Goal: Transaction & Acquisition: Purchase product/service

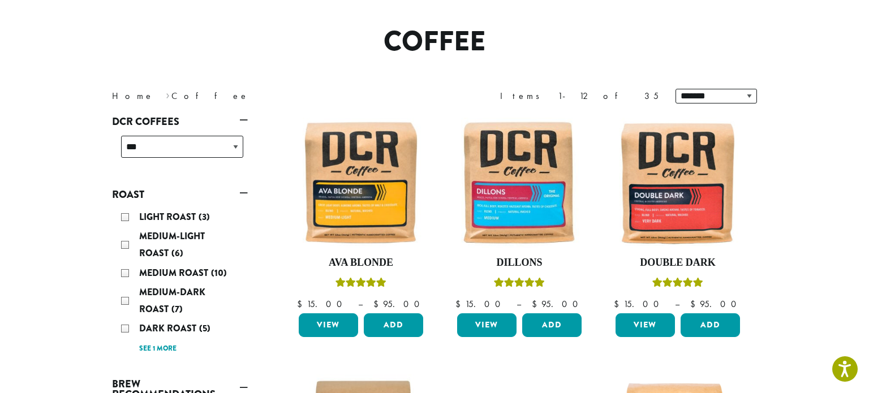
scroll to position [89, 0]
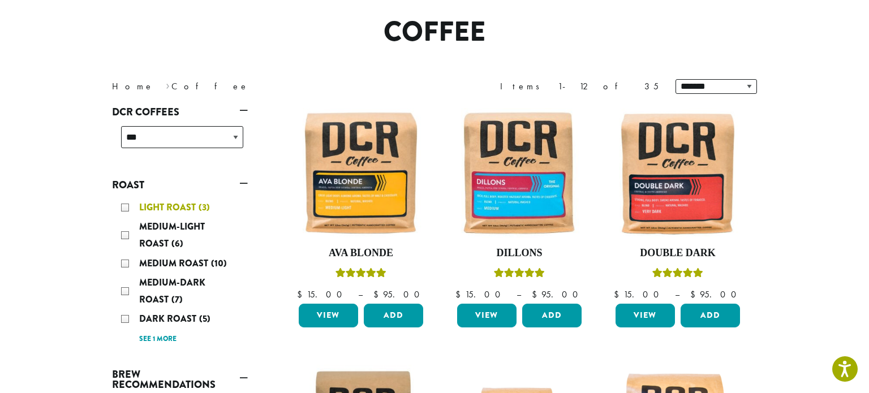
click at [152, 204] on span "Light Roast" at bounding box center [168, 207] width 59 height 13
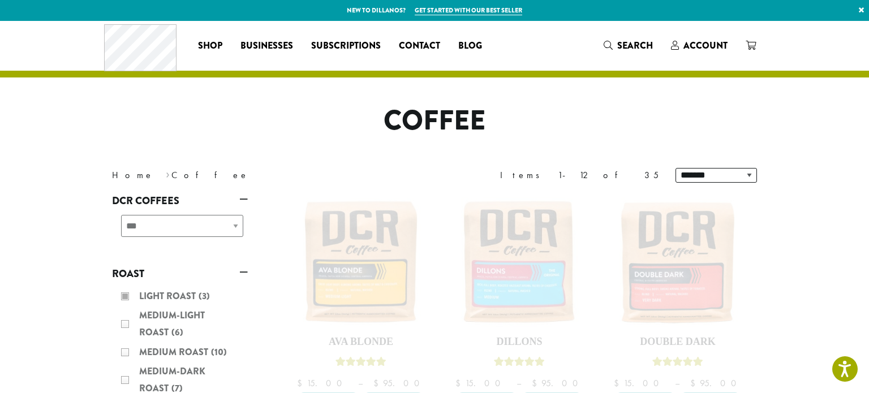
click at [124, 299] on div "Light Roast (3) Medium-Light Roast (6) Medium Roast (10) Medium-Dark Roast (7) …" at bounding box center [180, 361] width 136 height 157
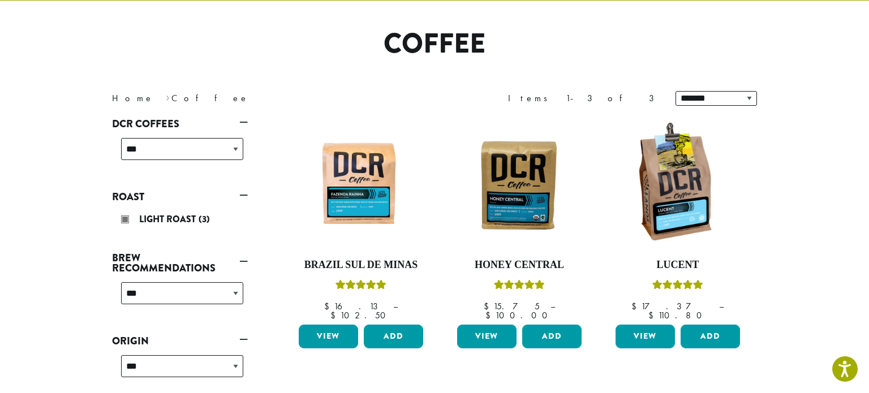
scroll to position [79, 0]
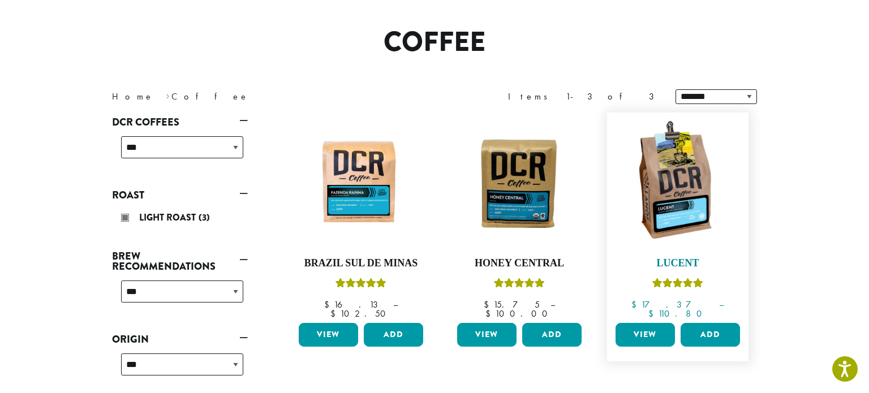
click at [688, 270] on link "Lucent $ 17.37 – $ 110.80 Price range: $17.37 through $110.80" at bounding box center [678, 218] width 130 height 200
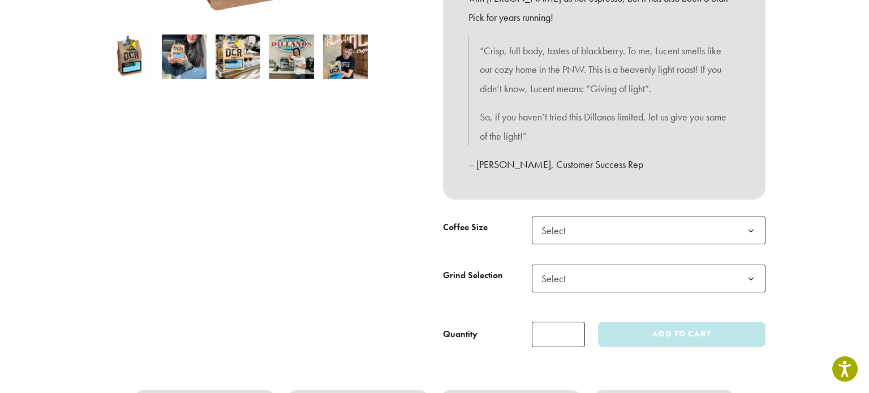
scroll to position [364, 0]
click at [743, 231] on b at bounding box center [751, 231] width 28 height 28
click at [626, 285] on span "Select" at bounding box center [649, 279] width 234 height 28
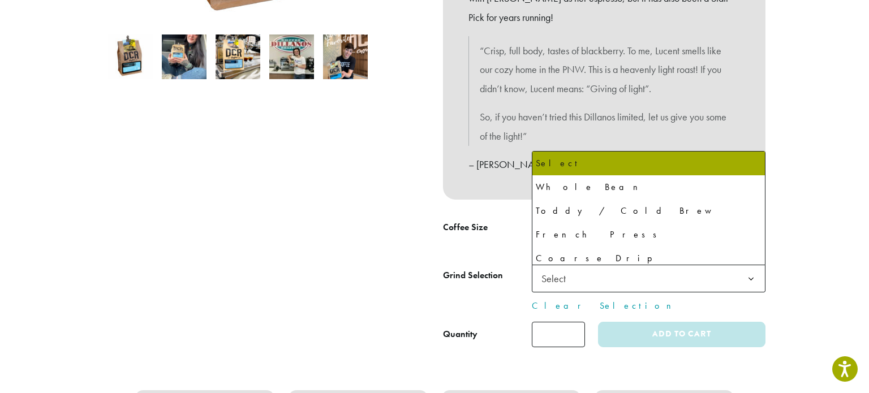
select select "**********"
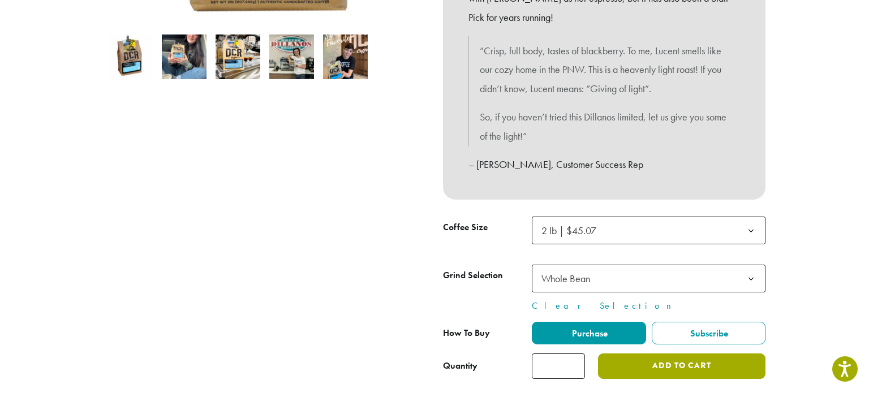
click at [674, 374] on button "Add to cart" at bounding box center [681, 366] width 167 height 25
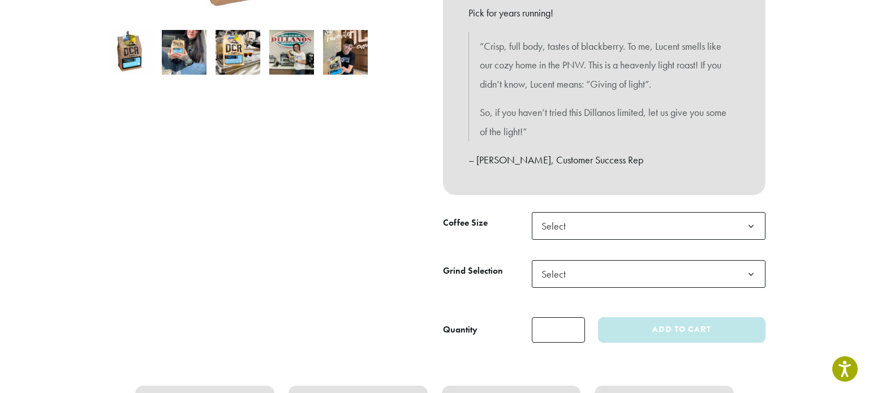
scroll to position [382, 0]
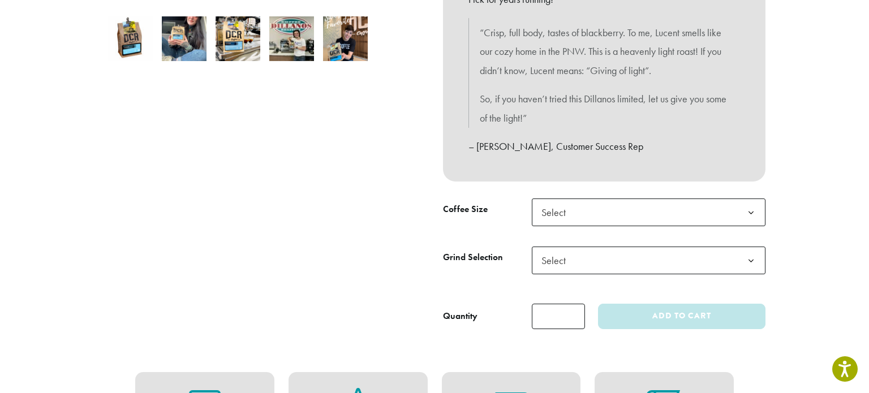
click at [725, 218] on span "Select" at bounding box center [649, 213] width 234 height 28
click at [613, 260] on span "Select" at bounding box center [649, 261] width 234 height 28
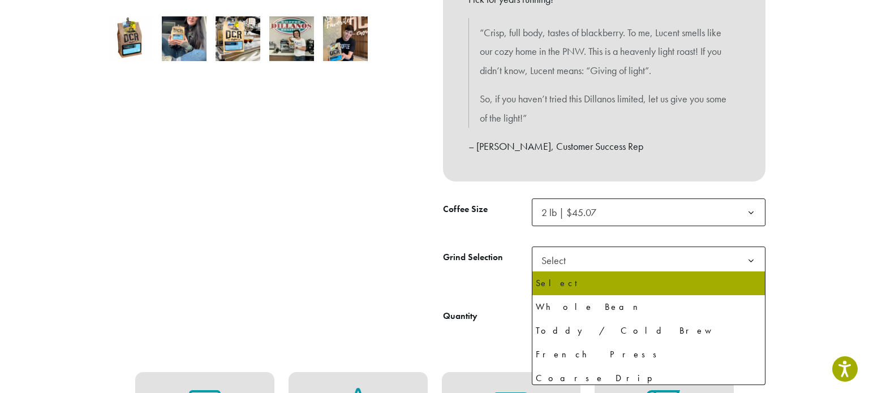
select select "**********"
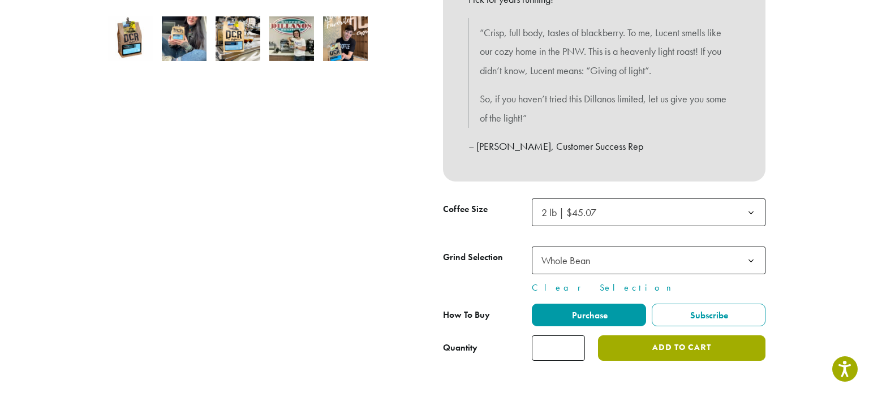
click at [673, 356] on button "Add to cart" at bounding box center [681, 347] width 167 height 25
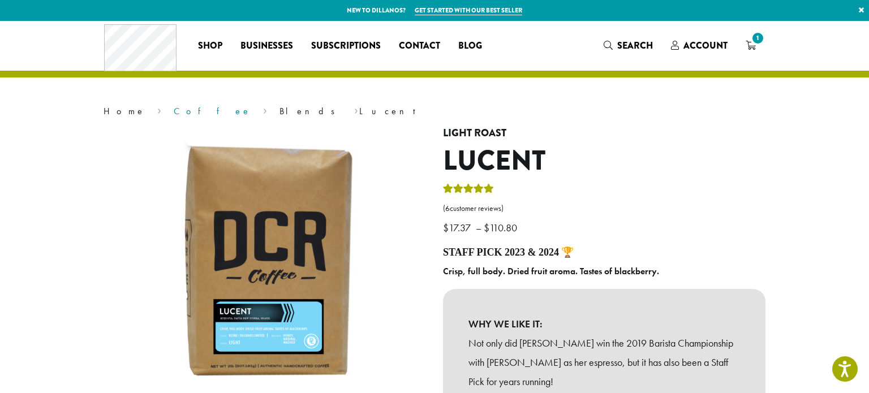
click at [174, 115] on link "Coffee" at bounding box center [212, 111] width 77 height 12
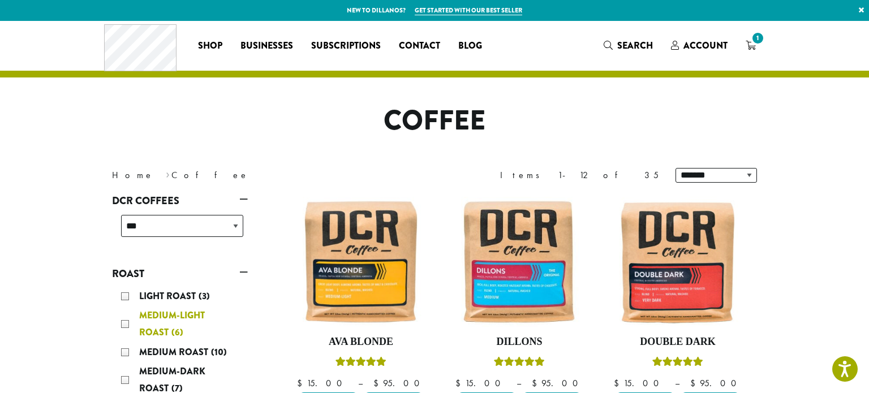
click at [140, 322] on div "Medium-Light Roast (6)" at bounding box center [182, 324] width 122 height 34
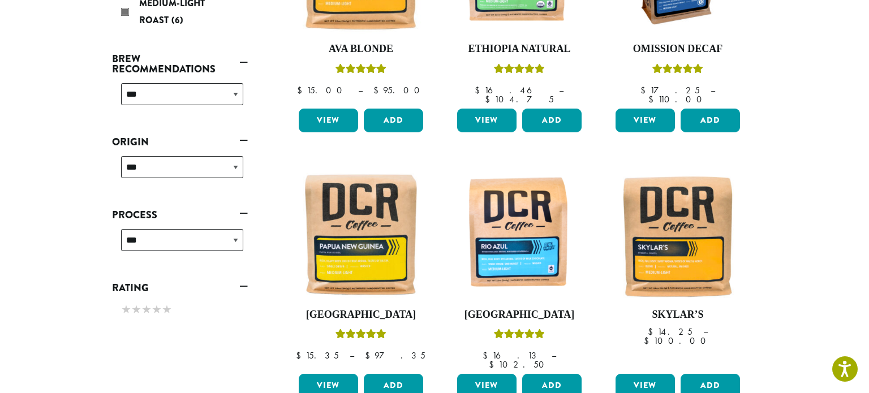
scroll to position [292, 0]
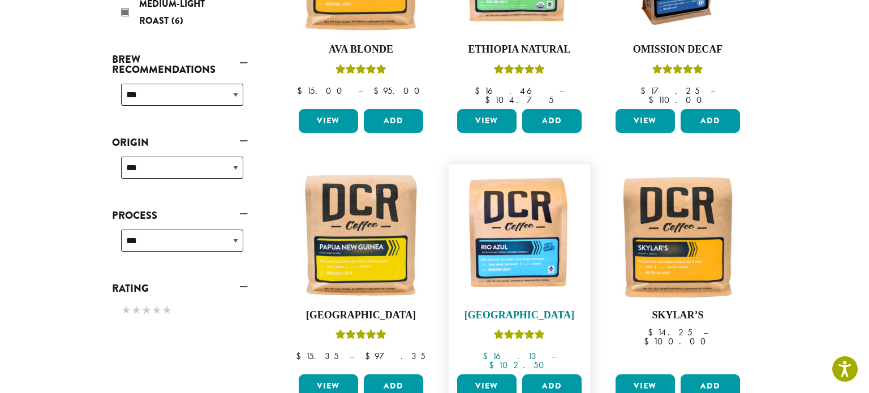
click at [533, 294] on link "Guatemala $ 16.13 – $ 102.50 Price range: $16.13 through $102.50" at bounding box center [519, 270] width 130 height 200
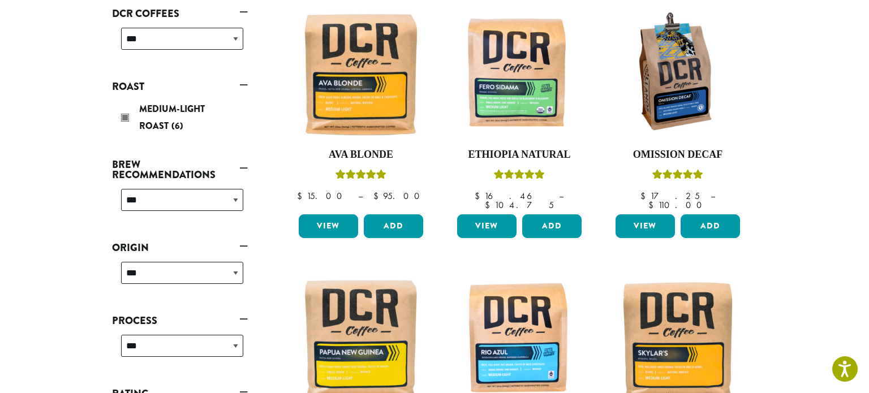
scroll to position [186, 0]
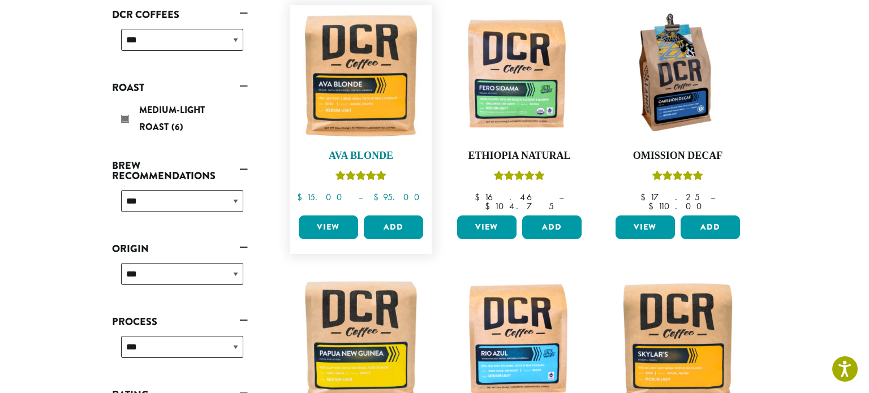
click at [382, 152] on h4 "Ava Blonde" at bounding box center [361, 156] width 130 height 12
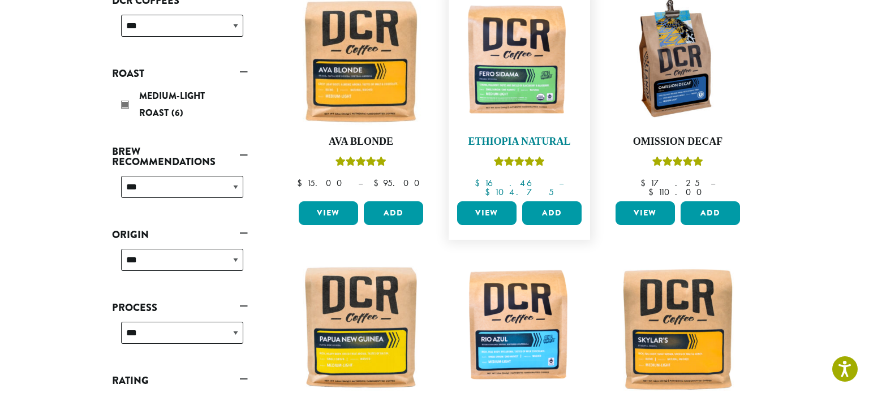
click at [506, 110] on img at bounding box center [519, 62] width 130 height 130
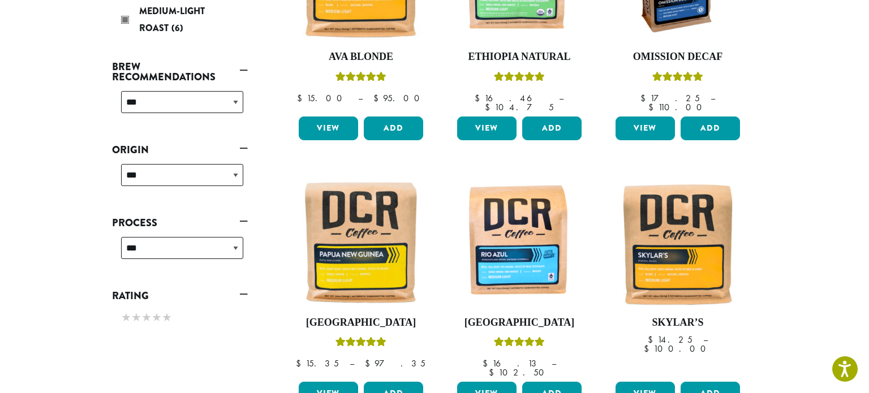
scroll to position [286, 0]
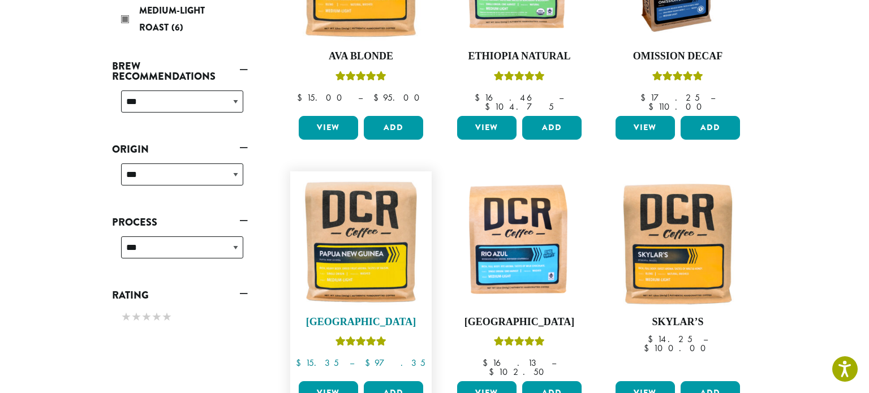
click at [344, 304] on link "Papua New Guinea $ 15.35 – $ 97.35 Price range: $15.35 through $97.35" at bounding box center [361, 277] width 130 height 200
click at [680, 304] on link "Skylar’s $ 14.25 – $ 100.00 Price range: $14.25 through $100.00" at bounding box center [678, 277] width 130 height 200
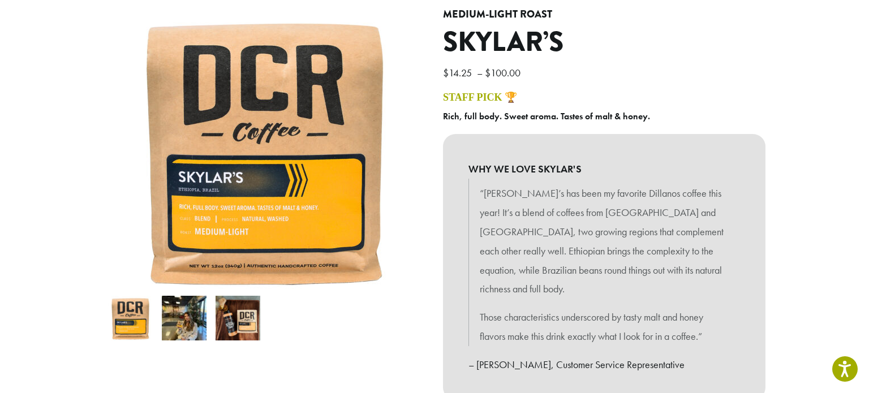
scroll to position [119, 0]
click at [749, 279] on div "WHY WE LOVE SKYLAR'S “Skylar’s has been my favorite Dillanos coffee this year! …" at bounding box center [604, 265] width 322 height 265
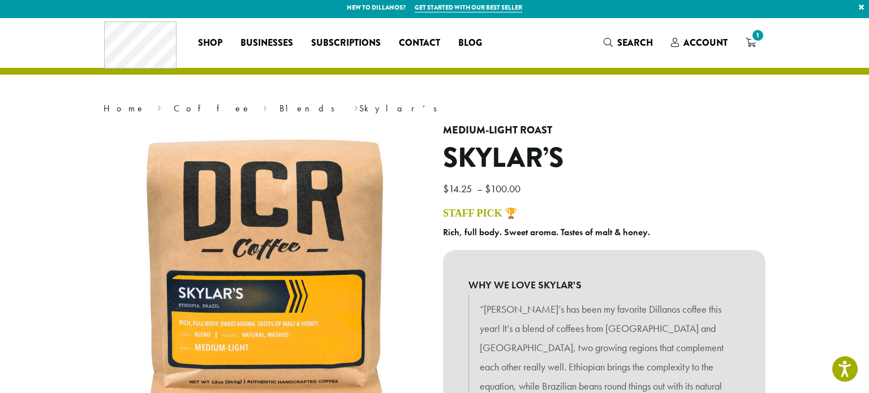
scroll to position [0, 0]
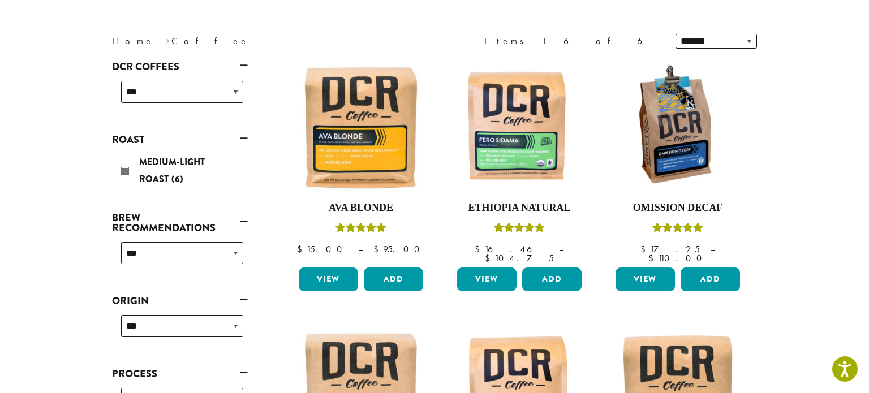
scroll to position [109, 0]
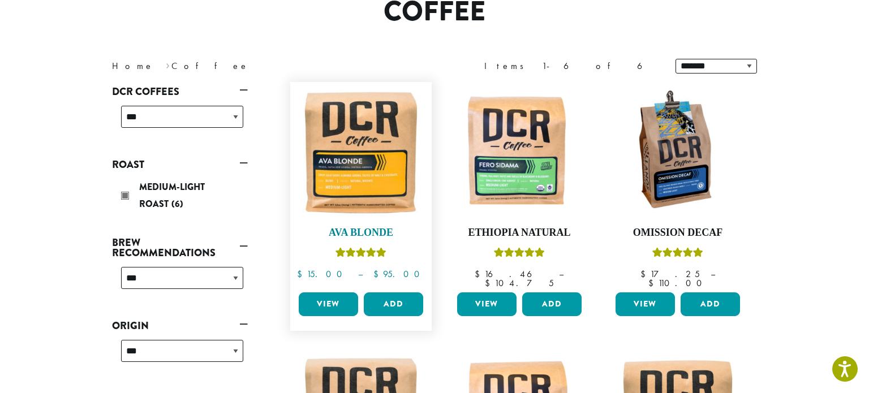
click at [367, 241] on link "Ava Blonde $ 15.00 – $ 95.00 Price range: $15.00 through $95.00" at bounding box center [361, 188] width 130 height 200
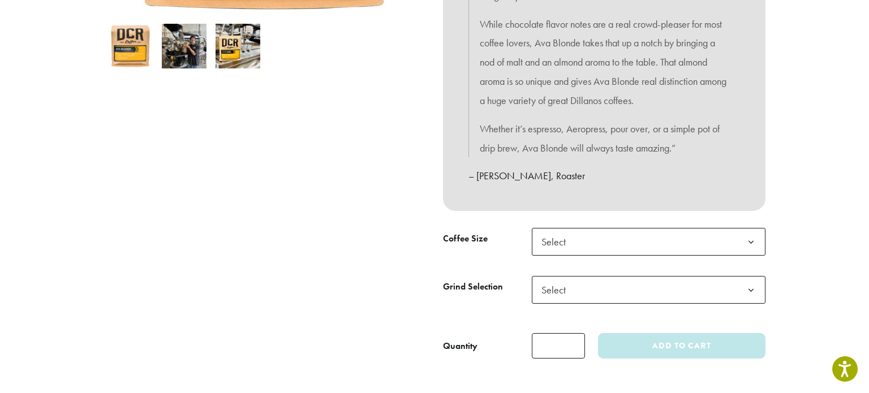
scroll to position [392, 0]
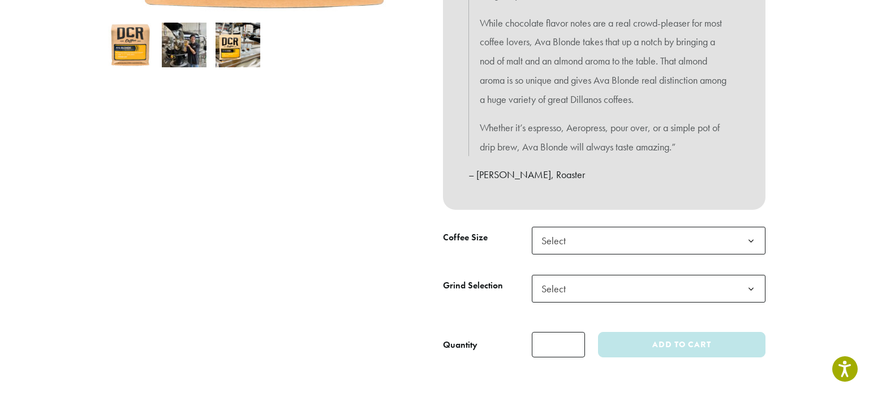
click at [754, 244] on b at bounding box center [751, 241] width 28 height 28
click at [709, 292] on span "Select" at bounding box center [649, 289] width 234 height 28
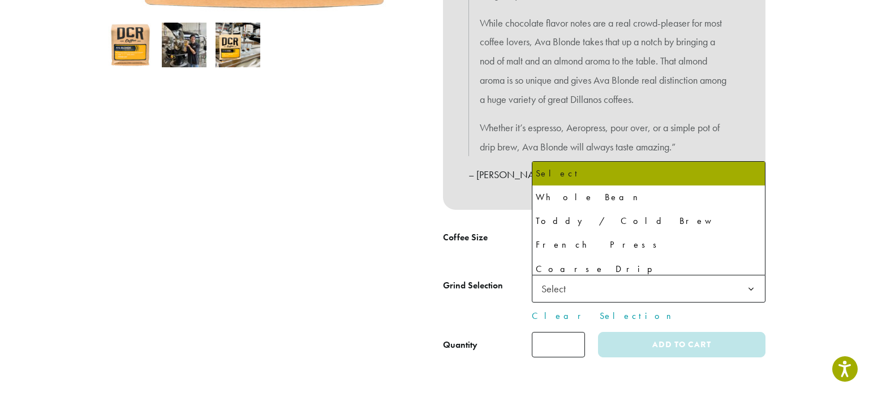
select select "**********"
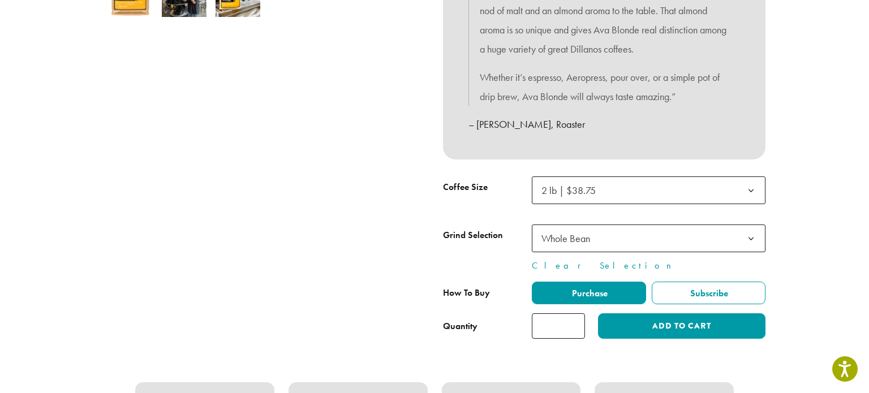
scroll to position [443, 0]
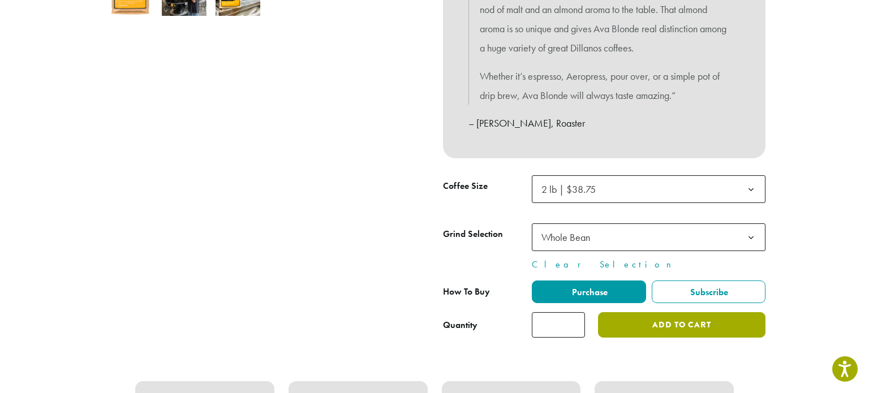
click at [699, 330] on button "Add to cart" at bounding box center [681, 324] width 167 height 25
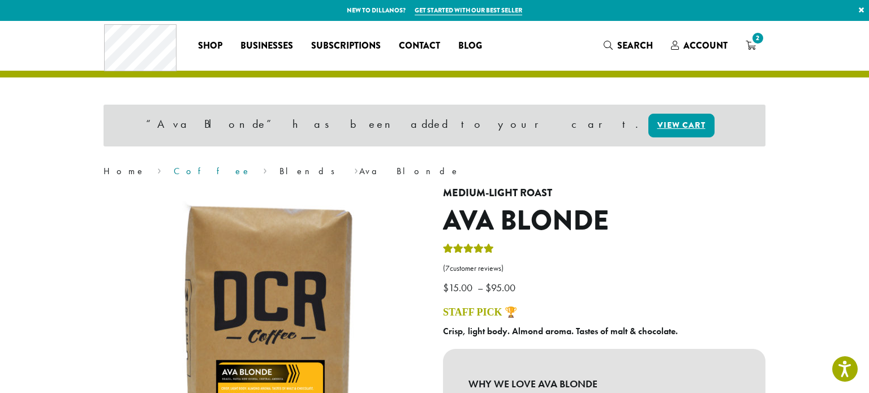
click at [174, 170] on link "Coffee" at bounding box center [212, 171] width 77 height 12
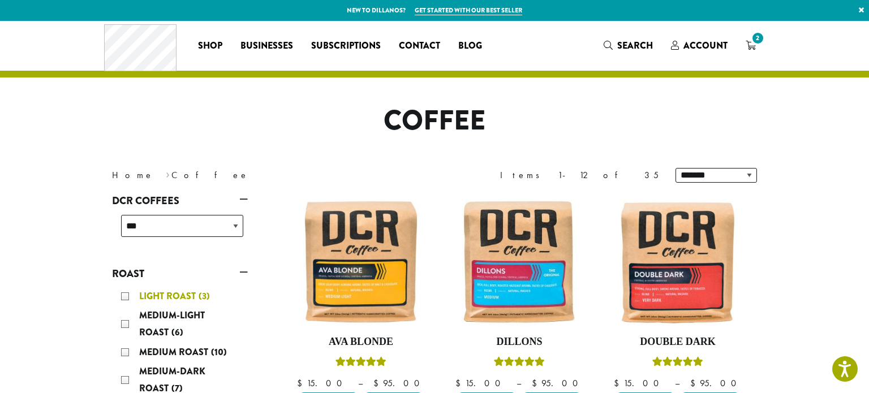
click at [153, 290] on span "Light Roast" at bounding box center [168, 296] width 59 height 13
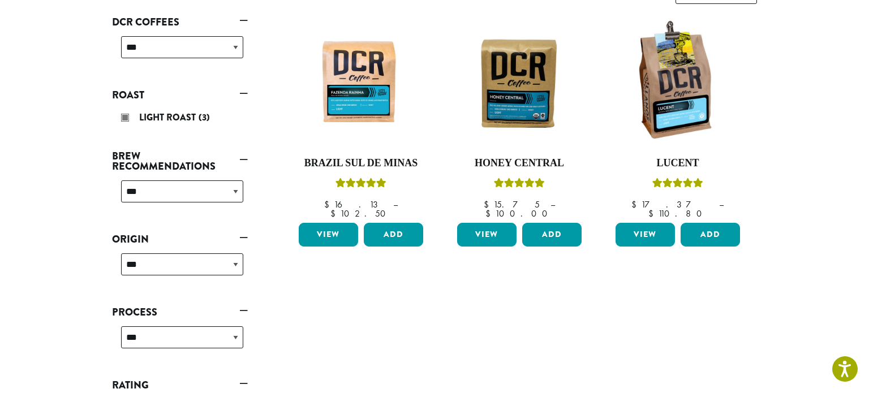
scroll to position [179, 0]
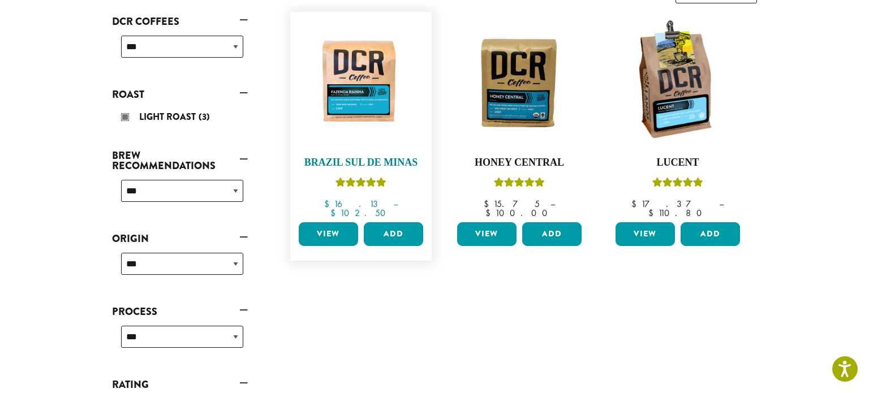
click at [390, 167] on h4 "Brazil Sul De Minas" at bounding box center [361, 163] width 130 height 12
click at [512, 162] on h4 "Honey Central" at bounding box center [519, 163] width 130 height 12
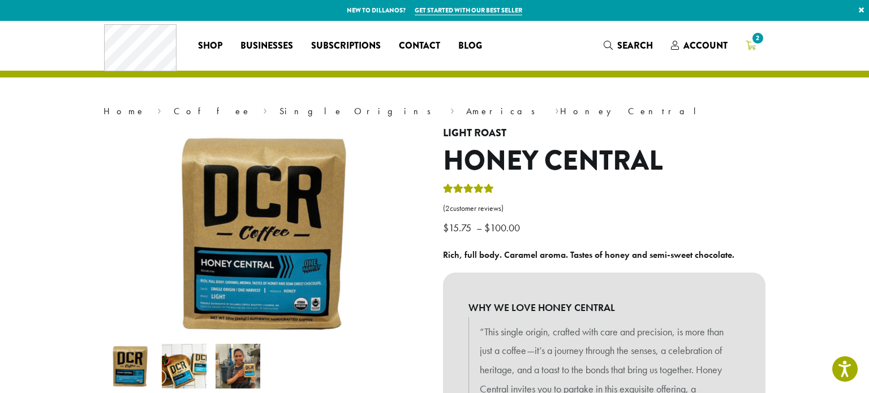
click at [755, 49] on icon "2" at bounding box center [751, 45] width 10 height 9
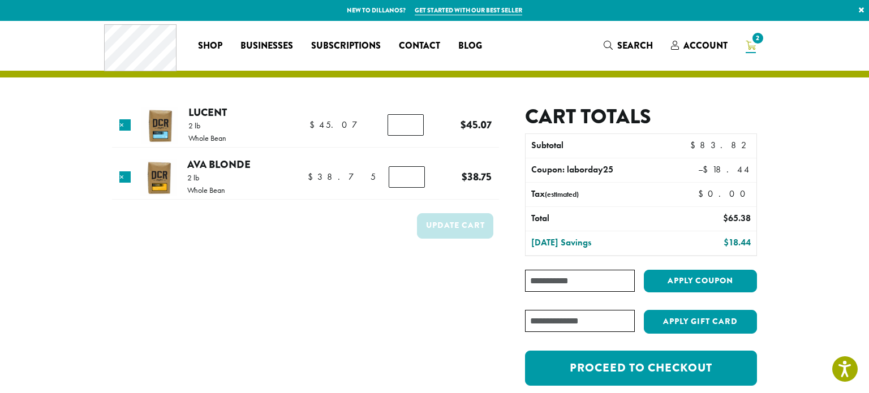
click at [558, 281] on input "Coupon:" at bounding box center [580, 281] width 110 height 22
type input "**********"
click at [778, 252] on section "Product Price Quantity Subtotal × Lucent 2 lb Whole Bean $ 45.07 $ 45.07 Lucent…" at bounding box center [434, 223] width 869 height 404
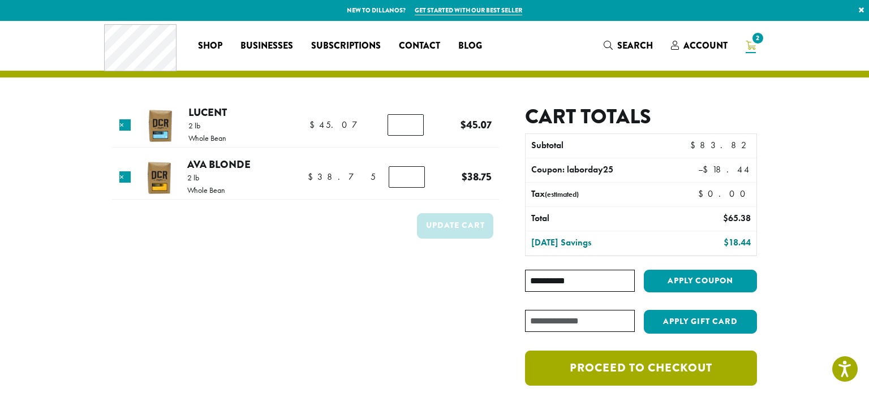
click at [655, 364] on link "Proceed to checkout" at bounding box center [641, 368] width 232 height 35
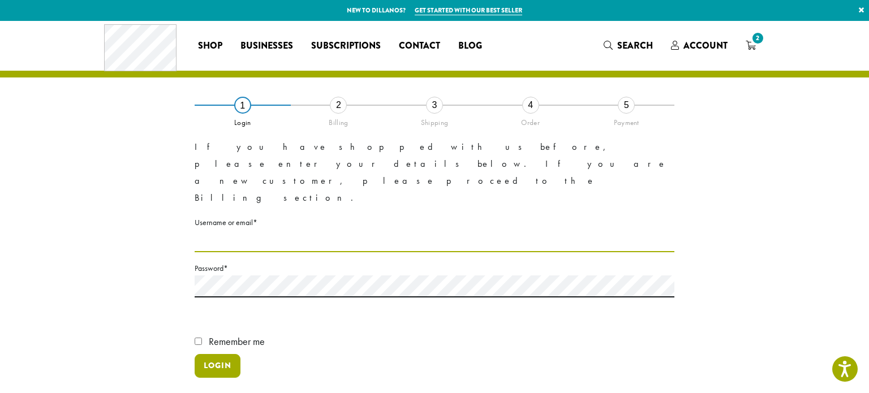
type input "**********"
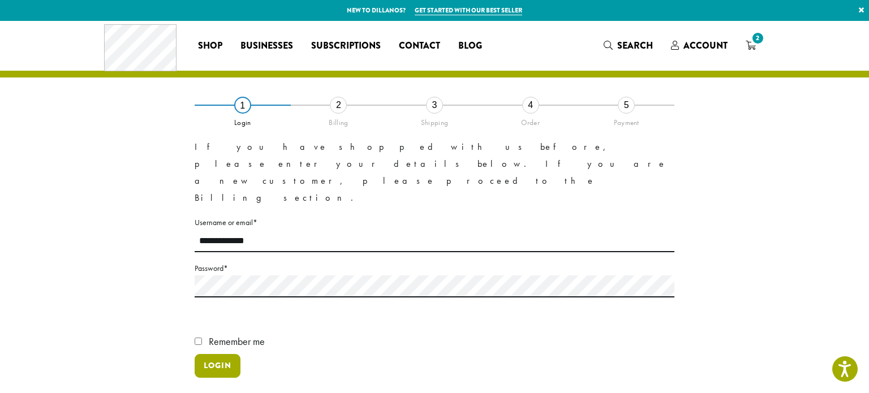
click at [205, 354] on button "Login" at bounding box center [218, 366] width 46 height 24
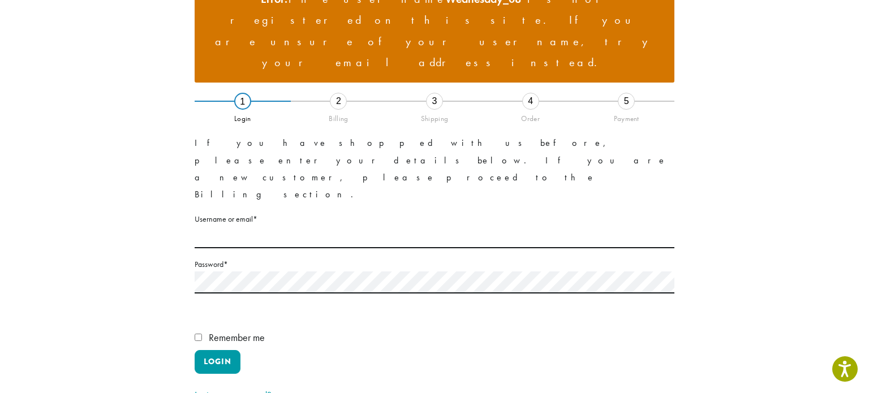
scroll to position [143, 0]
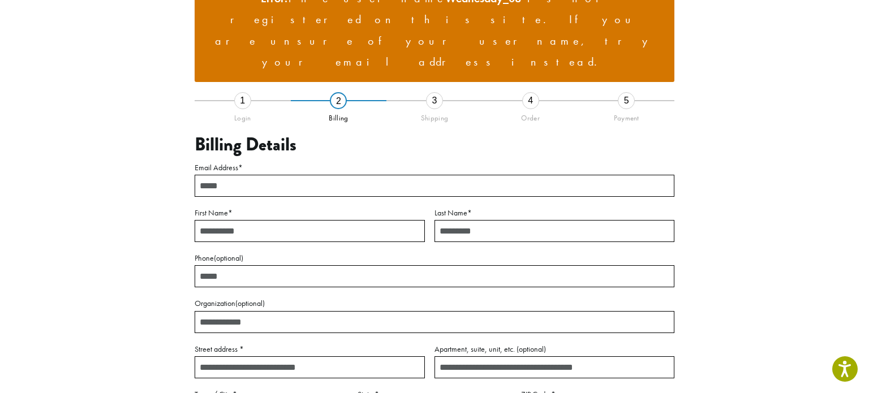
click at [245, 175] on input "Email Address *" at bounding box center [435, 186] width 480 height 22
type input "**********"
type input "*********"
type input "******"
type input "**********"
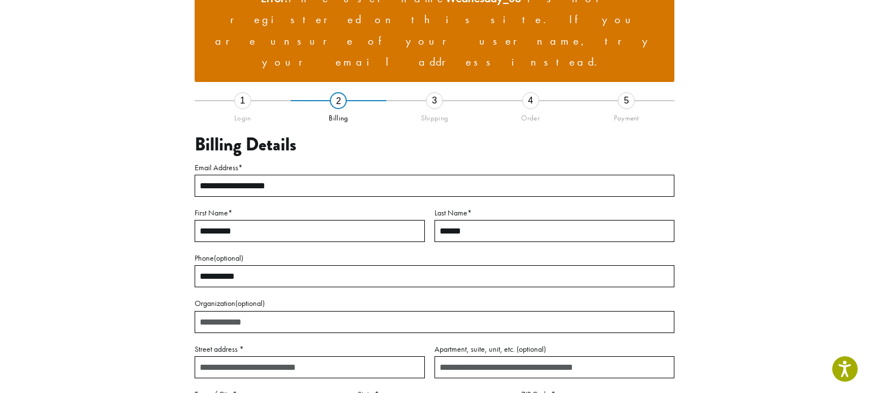
type input "**********"
type input "*******"
select select "**"
type input "**********"
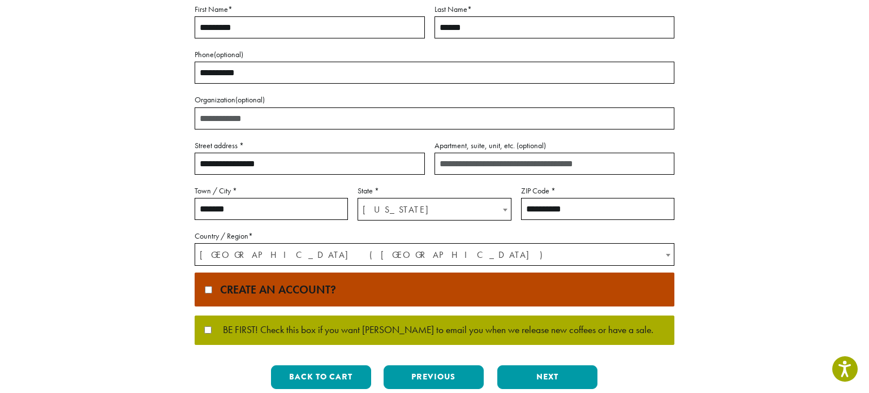
scroll to position [347, 0]
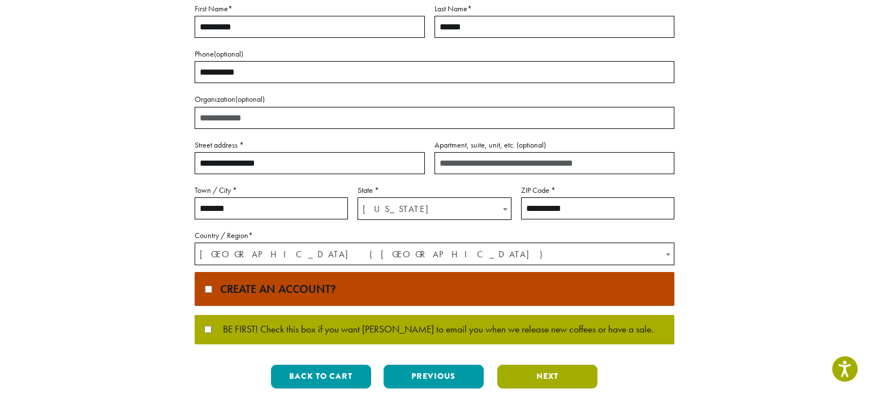
click at [564, 365] on button "Next" at bounding box center [547, 377] width 100 height 24
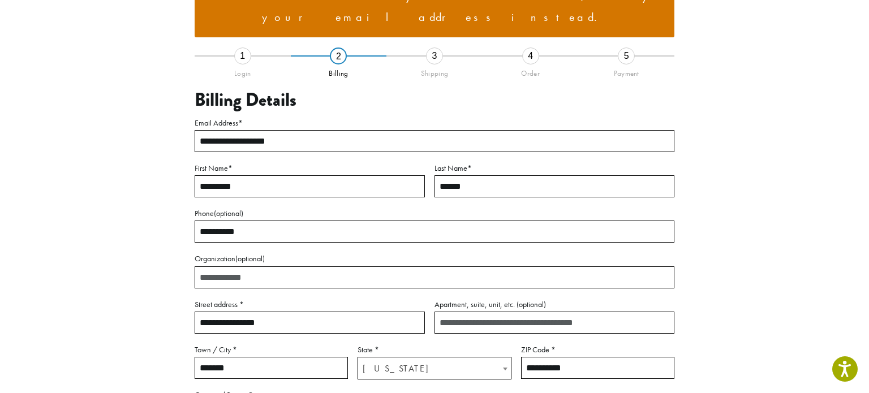
scroll to position [161, 0]
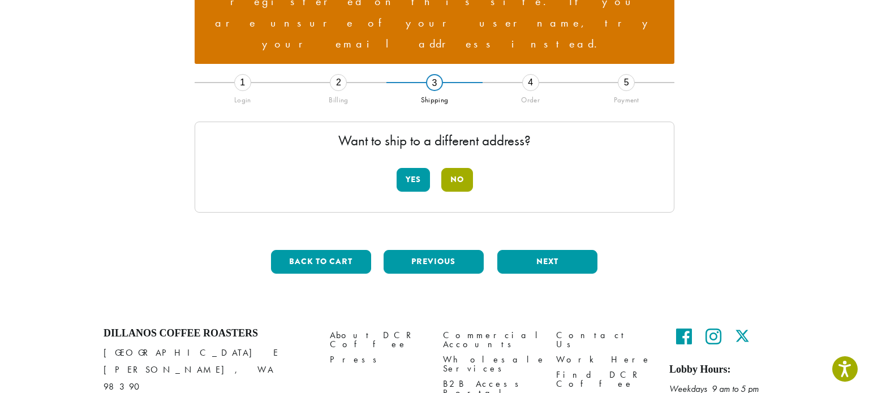
click at [451, 168] on button "No" at bounding box center [457, 180] width 32 height 24
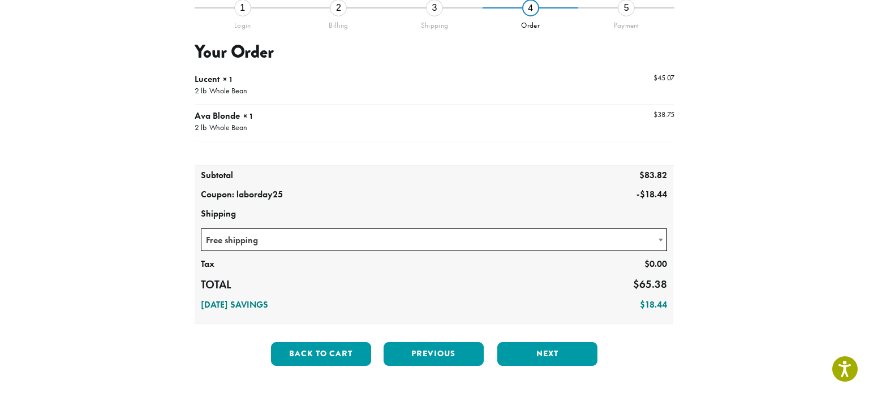
scroll to position [236, 0]
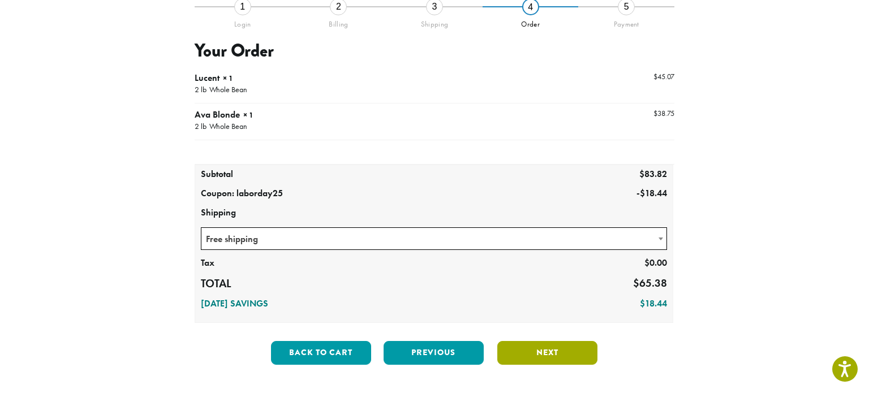
click at [558, 341] on button "Next" at bounding box center [547, 353] width 100 height 24
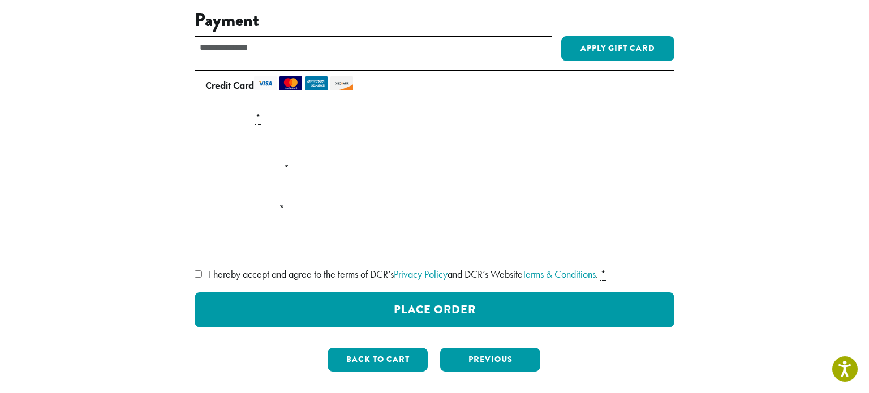
scroll to position [268, 0]
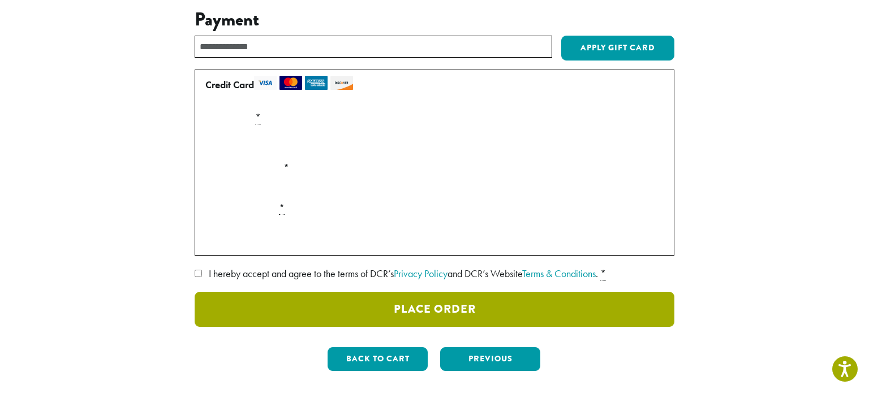
click at [341, 292] on button "Place Order" at bounding box center [435, 309] width 480 height 35
